Goal: Information Seeking & Learning: Understand process/instructions

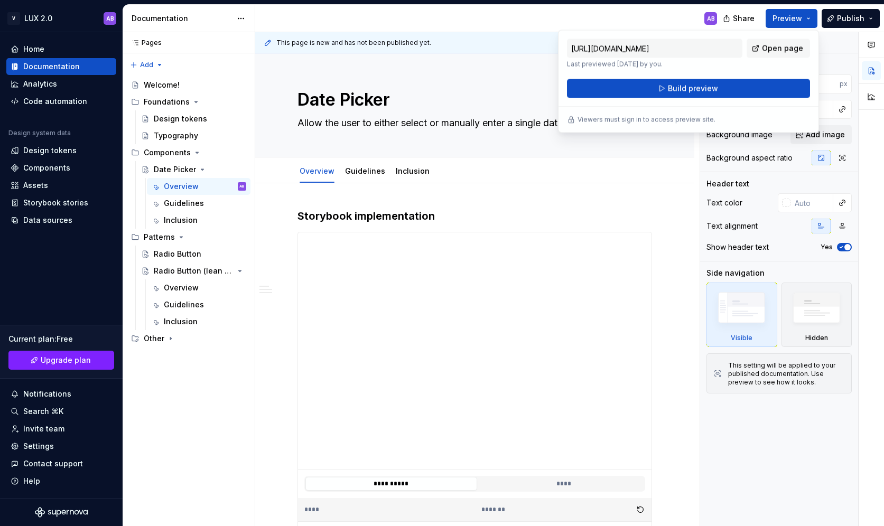
click at [665, 15] on div "AB" at bounding box center [490, 18] width 470 height 27
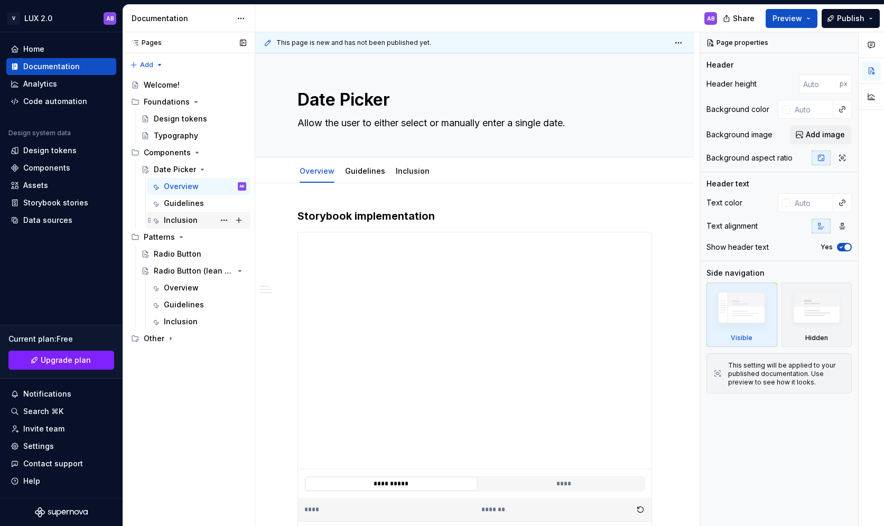
click at [187, 218] on div "Inclusion" at bounding box center [181, 220] width 34 height 11
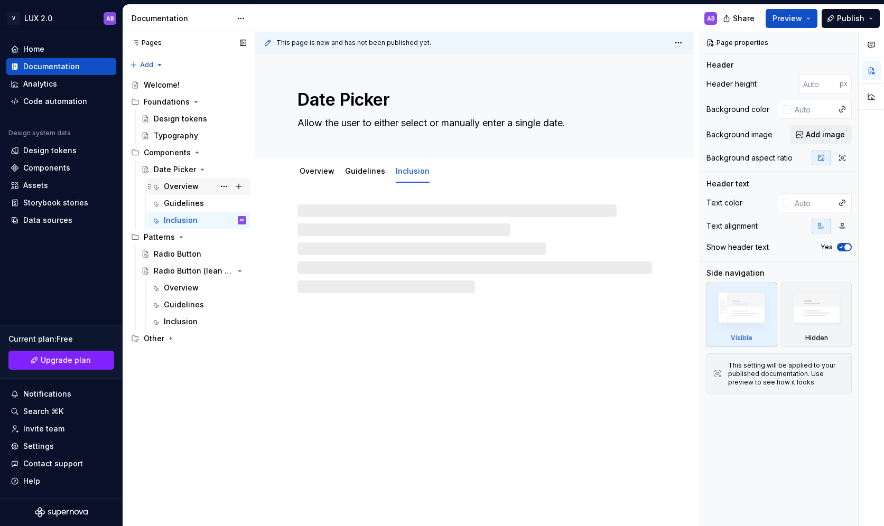
click at [188, 194] on div "Overview" at bounding box center [199, 186] width 104 height 17
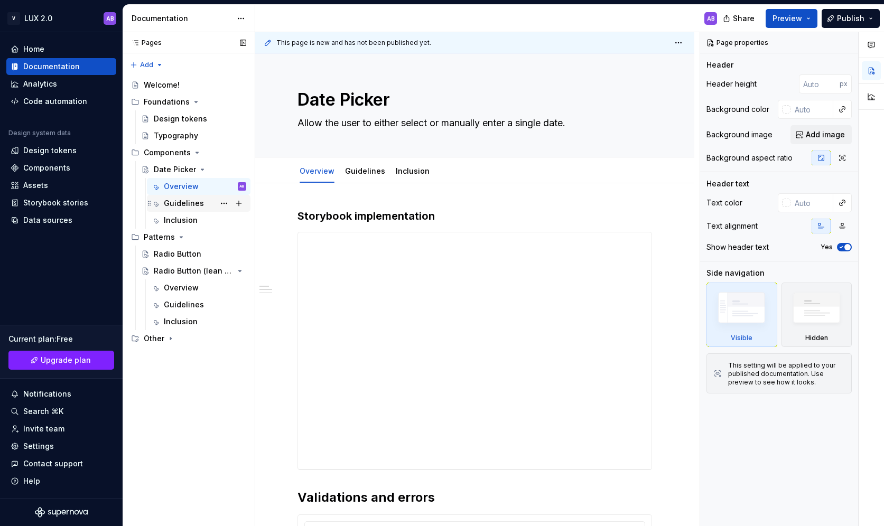
click at [185, 206] on div "Guidelines" at bounding box center [184, 203] width 40 height 11
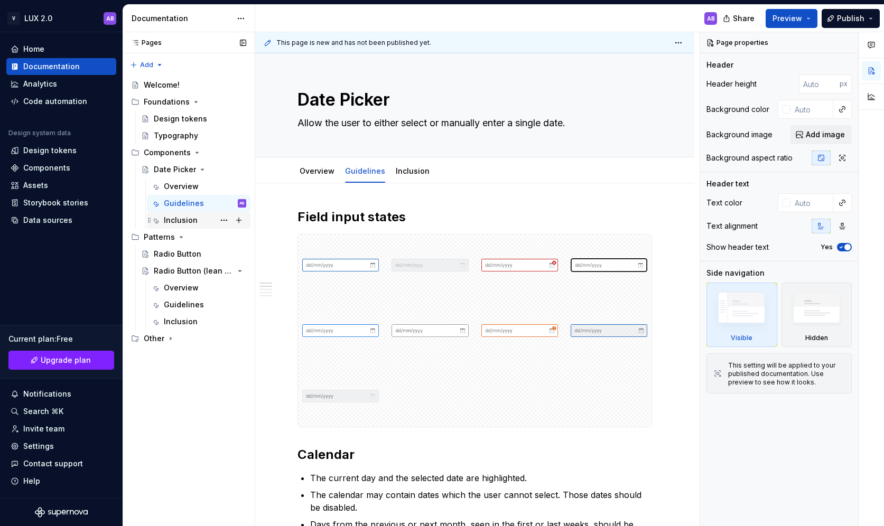
click at [194, 224] on div "Inclusion" at bounding box center [181, 220] width 34 height 11
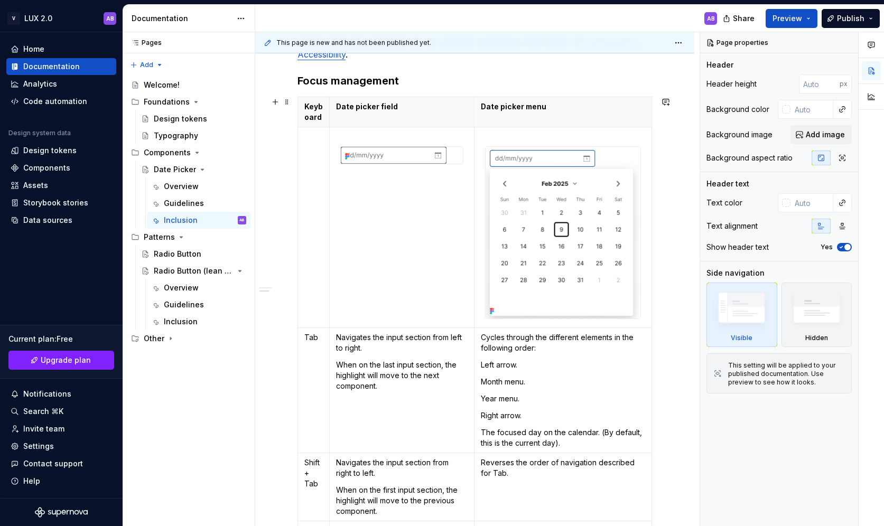
scroll to position [199, 0]
click at [284, 103] on span at bounding box center [287, 101] width 8 height 15
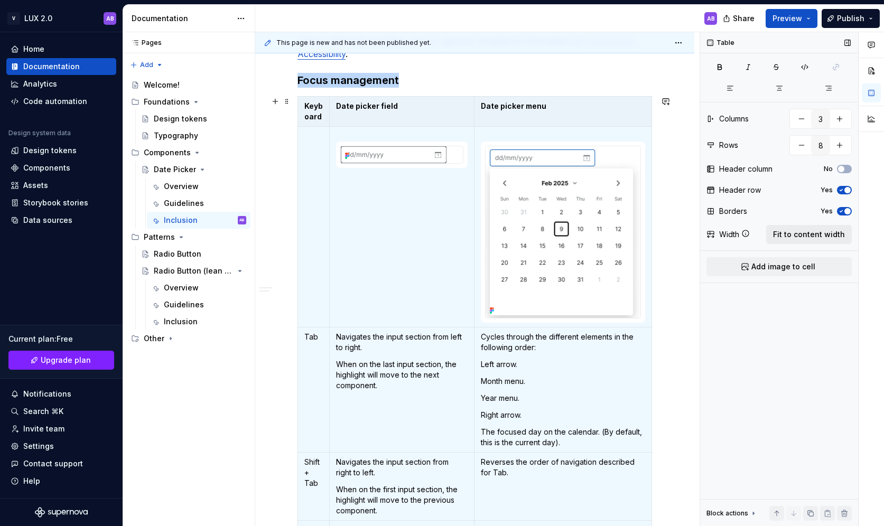
click at [806, 237] on span "Fit to content width" at bounding box center [809, 234] width 72 height 11
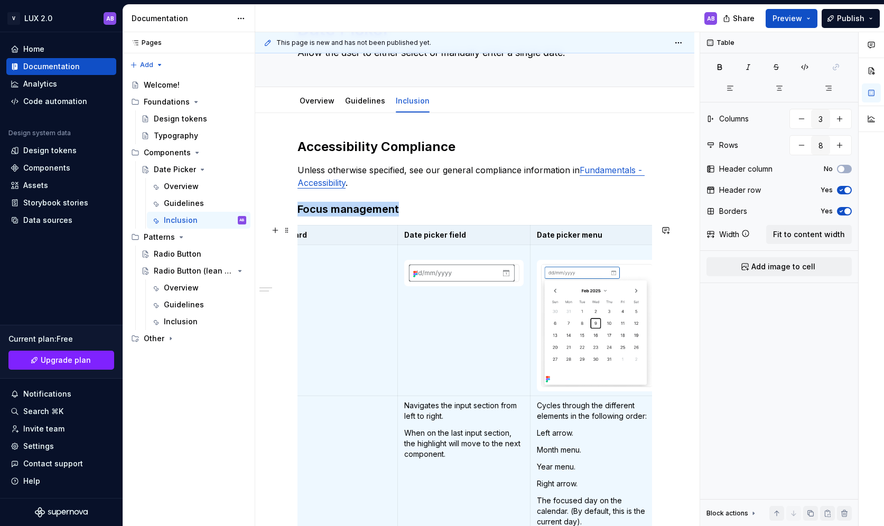
scroll to position [0, 40]
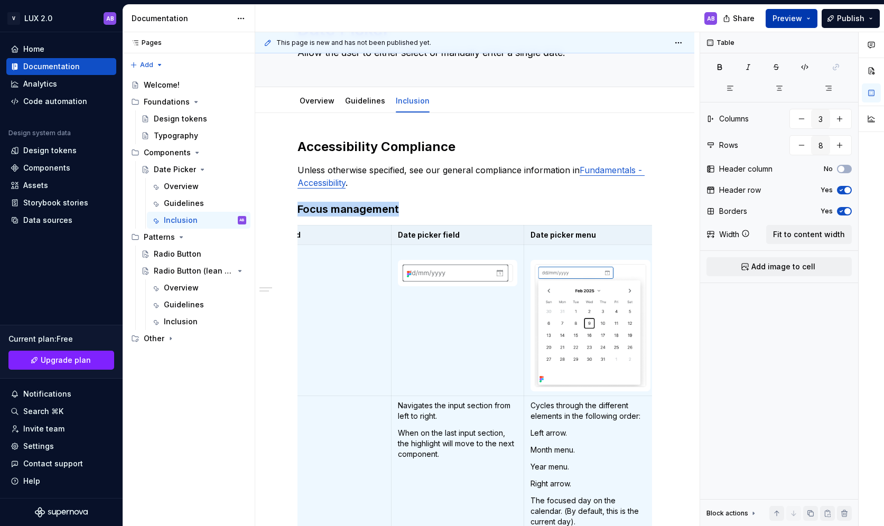
click at [810, 20] on button "Preview" at bounding box center [792, 18] width 52 height 19
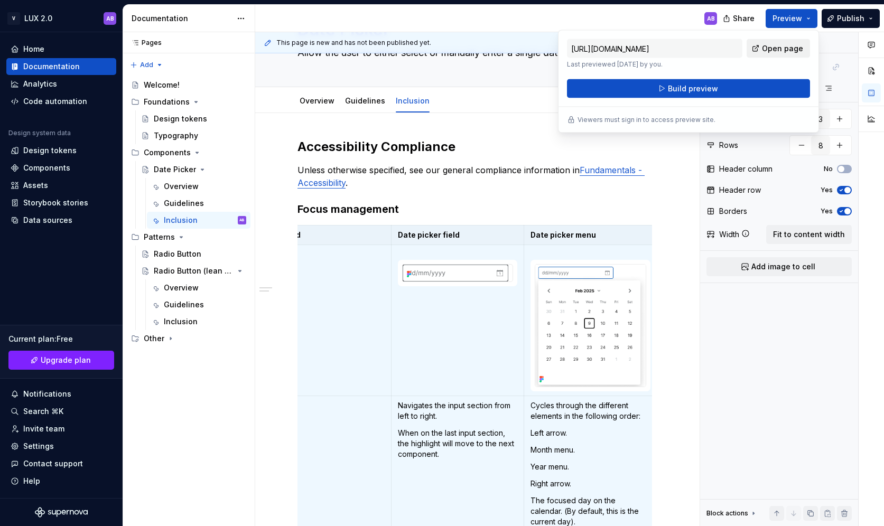
click at [780, 49] on span "Open page" at bounding box center [782, 48] width 41 height 11
click at [693, 90] on span "Build preview" at bounding box center [693, 88] width 50 height 11
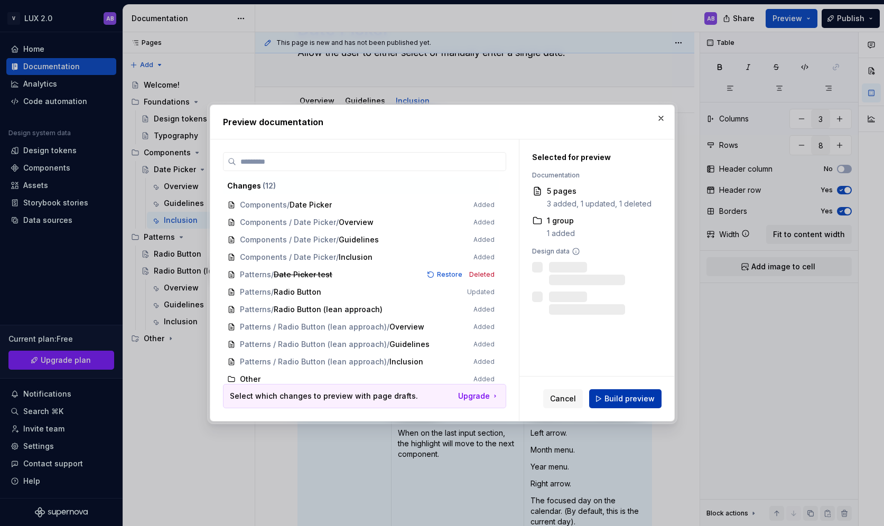
click at [621, 400] on span "Build preview" at bounding box center [629, 399] width 50 height 11
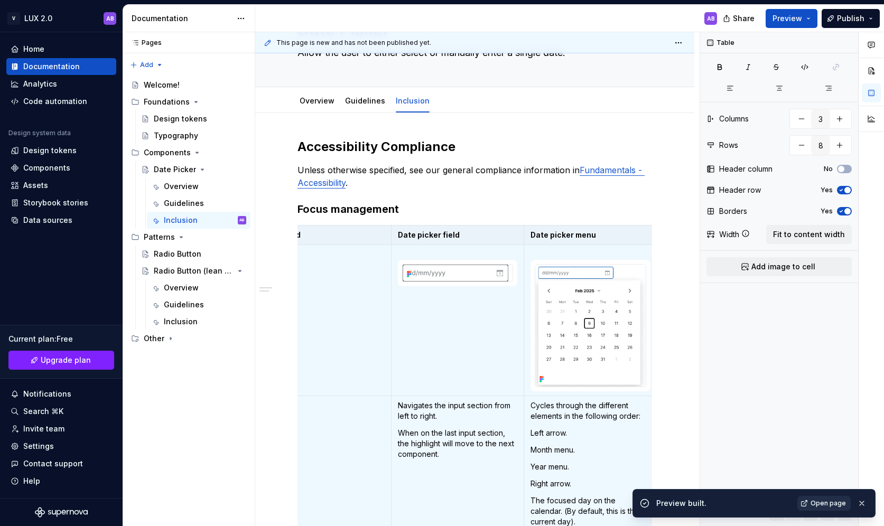
click at [821, 506] on span "Open page" at bounding box center [828, 503] width 35 height 8
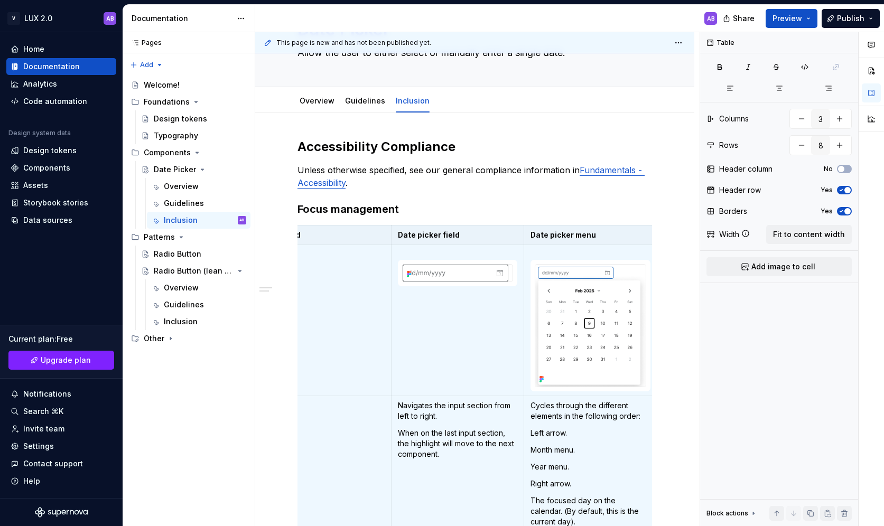
type textarea "*"
